Goal: Task Accomplishment & Management: Manage account settings

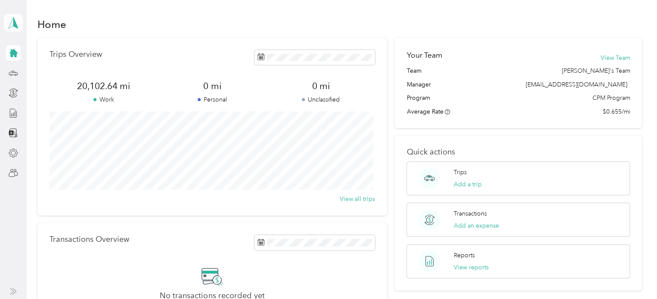
click at [12, 20] on icon at bounding box center [13, 23] width 13 height 12
click at [39, 70] on div "Team dashboard" at bounding box center [35, 70] width 46 height 9
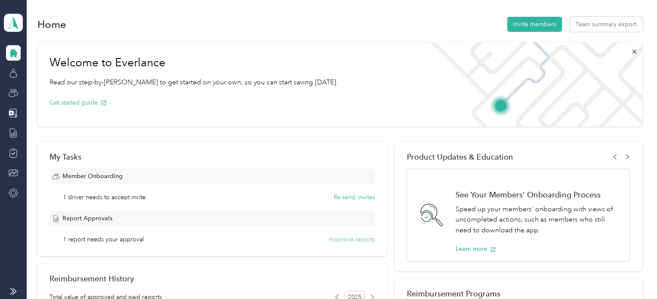
click at [334, 238] on button "Approve reports" at bounding box center [352, 239] width 46 height 9
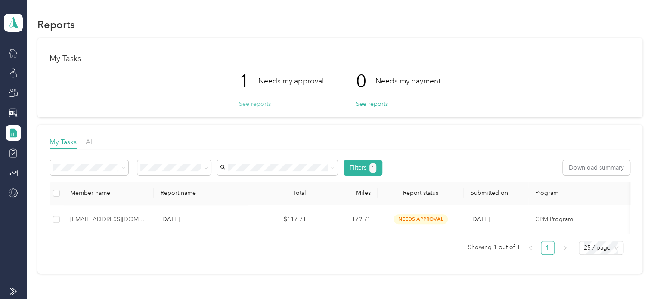
click at [253, 104] on button "See reports" at bounding box center [255, 103] width 32 height 9
click at [249, 102] on button "See reports" at bounding box center [255, 103] width 32 height 9
click at [12, 15] on span at bounding box center [13, 23] width 19 height 18
click at [42, 109] on div "Log out" at bounding box center [28, 107] width 33 height 9
